Goal: Transaction & Acquisition: Book appointment/travel/reservation

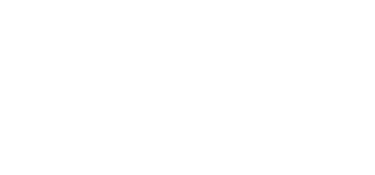
click at [303, 17] on div "DE IT EN Menü" at bounding box center [274, 17] width 173 height 34
click at [358, 15] on span "Menü" at bounding box center [362, 17] width 12 height 6
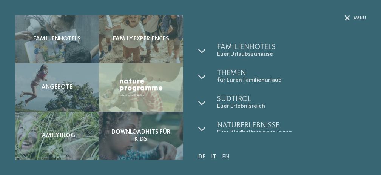
click at [215, 158] on link "IT" at bounding box center [213, 157] width 5 height 6
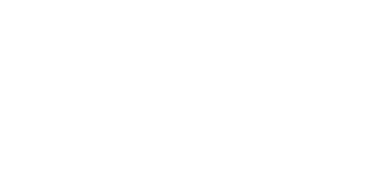
scroll to position [189, 0]
click at [40, 89] on span "Arrivo" at bounding box center [37, 87] width 36 height 5
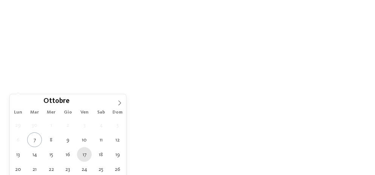
type div "17.10.2025"
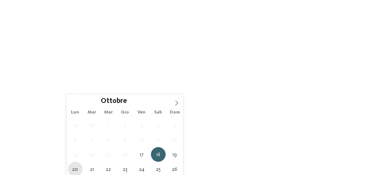
type div "20.10.2025"
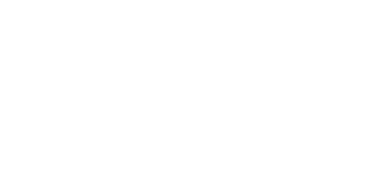
click at [174, 89] on div "Regione" at bounding box center [151, 86] width 55 height 13
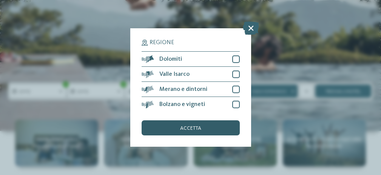
click at [217, 127] on div "accetta" at bounding box center [191, 127] width 98 height 15
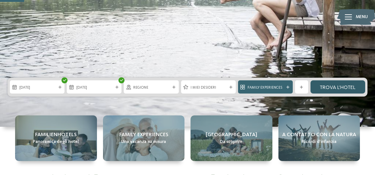
click at [330, 90] on link "trova l’hotel" at bounding box center [338, 86] width 55 height 13
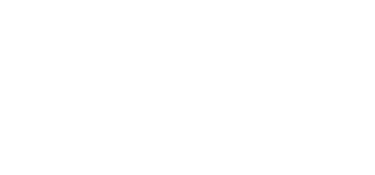
scroll to position [306, 0]
click at [66, 53] on span "Famiglia Pabst" at bounding box center [45, 52] width 45 height 9
click at [265, 91] on div at bounding box center [276, 83] width 169 height 95
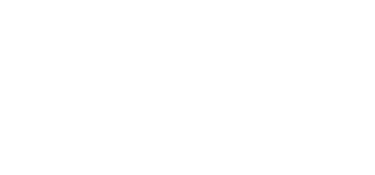
click at [287, 112] on div at bounding box center [276, 90] width 169 height 95
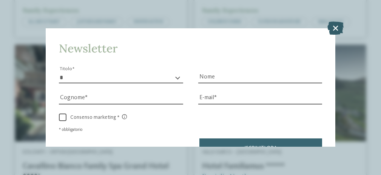
click at [336, 32] on icon at bounding box center [335, 28] width 16 height 13
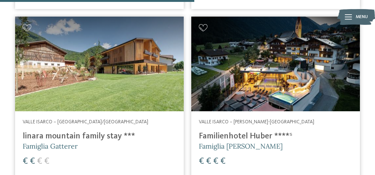
scroll to position [1322, 0]
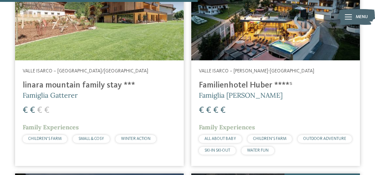
click at [116, 35] on div at bounding box center [99, 13] width 169 height 95
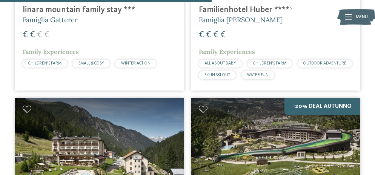
scroll to position [1473, 0]
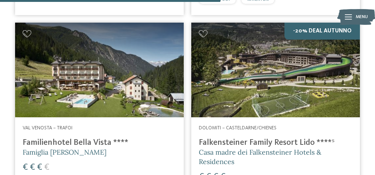
click at [60, 72] on div at bounding box center [99, 70] width 169 height 95
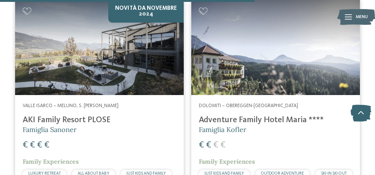
scroll to position [1700, 0]
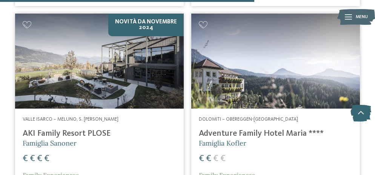
click at [302, 86] on div at bounding box center [276, 61] width 169 height 95
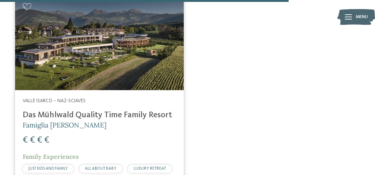
scroll to position [1964, 0]
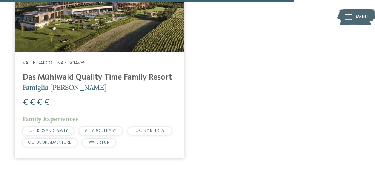
click at [99, 83] on h5 "Famiglia Tauber" at bounding box center [100, 87] width 154 height 9
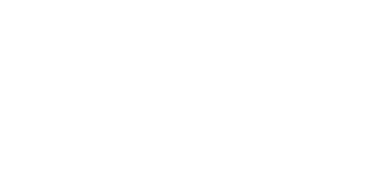
scroll to position [76, 0]
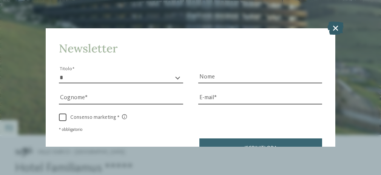
click at [335, 29] on icon at bounding box center [335, 28] width 16 height 13
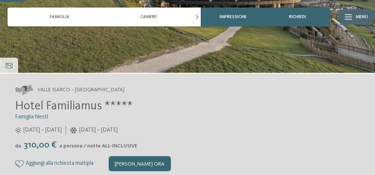
scroll to position [189, 0]
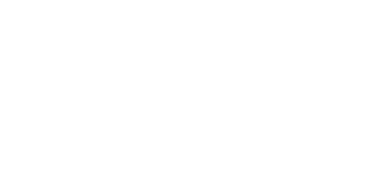
scroll to position [1058, 0]
click at [363, 119] on icon at bounding box center [359, 125] width 21 height 17
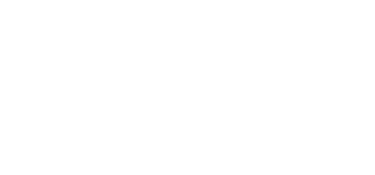
click at [361, 117] on icon at bounding box center [359, 125] width 21 height 17
click at [92, 115] on h3 "Spa e wellness" at bounding box center [69, 123] width 87 height 17
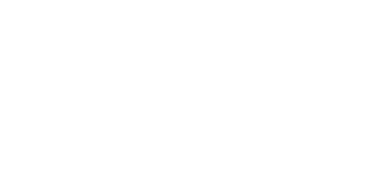
drag, startPoint x: 16, startPoint y: 86, endPoint x: 150, endPoint y: 93, distance: 133.9
click at [150, 93] on span "linara mountain family stay ***" at bounding box center [93, 90] width 156 height 12
copy span "linara mountain family stay"
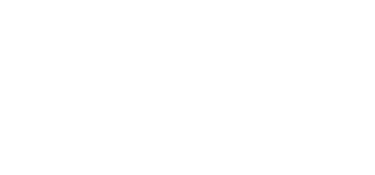
scroll to position [189, 0]
drag, startPoint x: 14, startPoint y: 87, endPoint x: 164, endPoint y: 97, distance: 151.0
click at [164, 97] on div "Dolomiti – Obereggen-Nova Ponente Adventure Family Hotel Maria **** Famiglia Ko…" at bounding box center [187, 111] width 375 height 109
copy span "Adventure Family Hotel Maria"
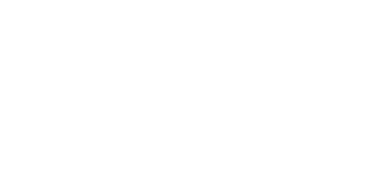
drag, startPoint x: 14, startPoint y: 88, endPoint x: 208, endPoint y: 98, distance: 194.8
click at [208, 98] on div "[PERSON_NAME] Isarco – Naz-Sciaves Das Mühlwald Quality Time Family Resort Fami…" at bounding box center [187, 111] width 375 height 109
copy div "Das Mühlwald Quality Time Family Resort Famiglia [PERSON_NAME]"
